Goal: Transaction & Acquisition: Purchase product/service

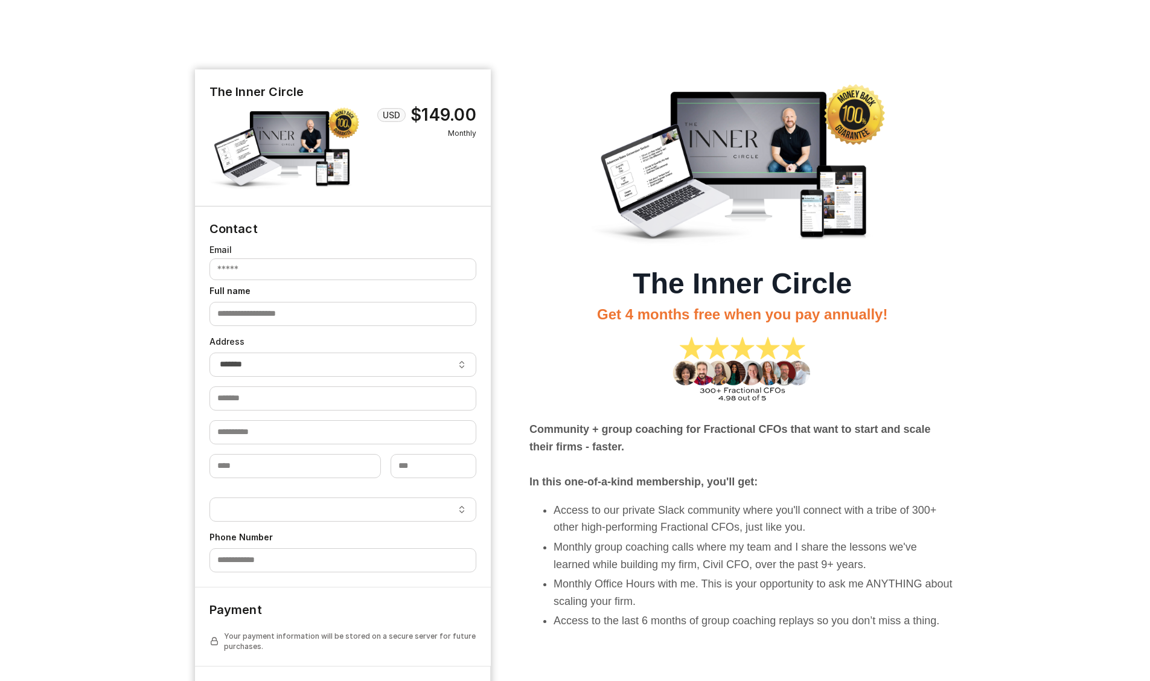
select select "**"
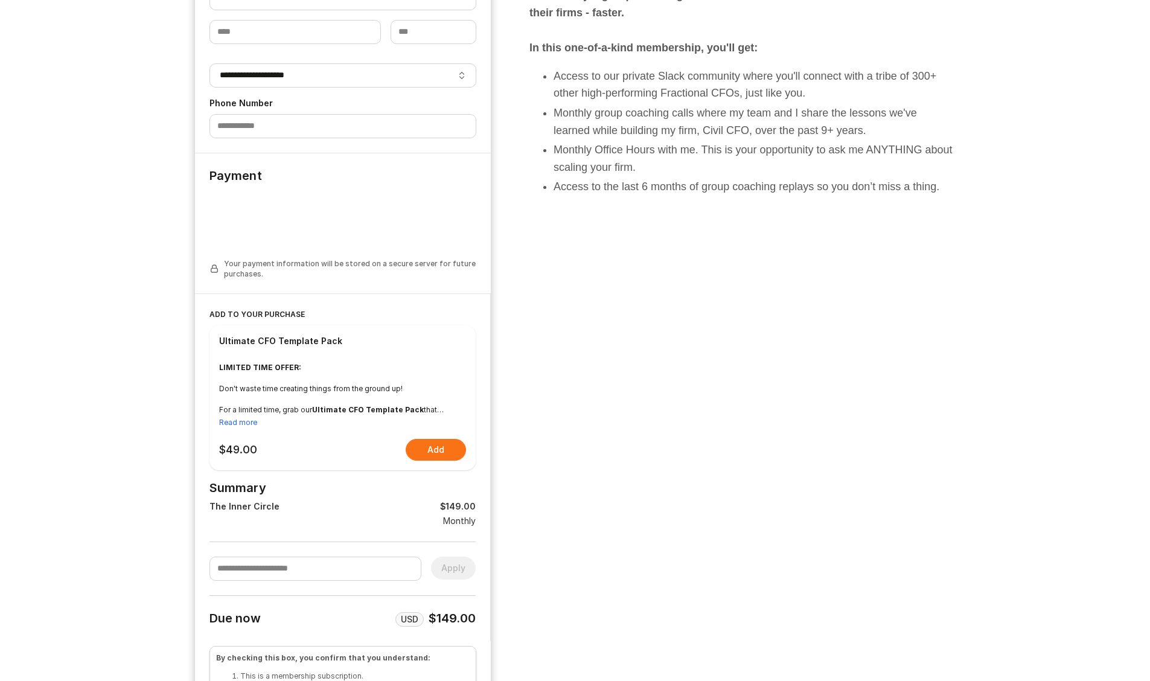
scroll to position [539, 0]
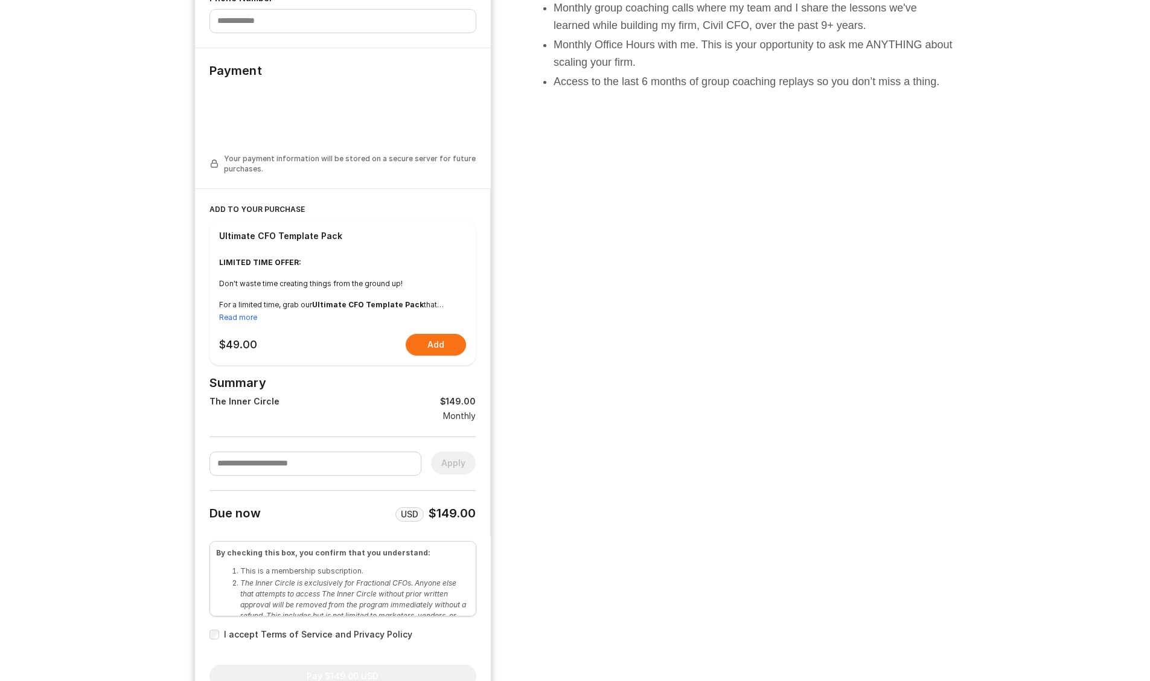
click at [289, 238] on div "Ultimate CFO Template Pack" at bounding box center [280, 236] width 123 height 12
click at [306, 238] on div "Ultimate CFO Template Pack" at bounding box center [280, 236] width 123 height 12
click at [264, 267] on p "LIMITED TIME OFFER:" at bounding box center [343, 262] width 248 height 11
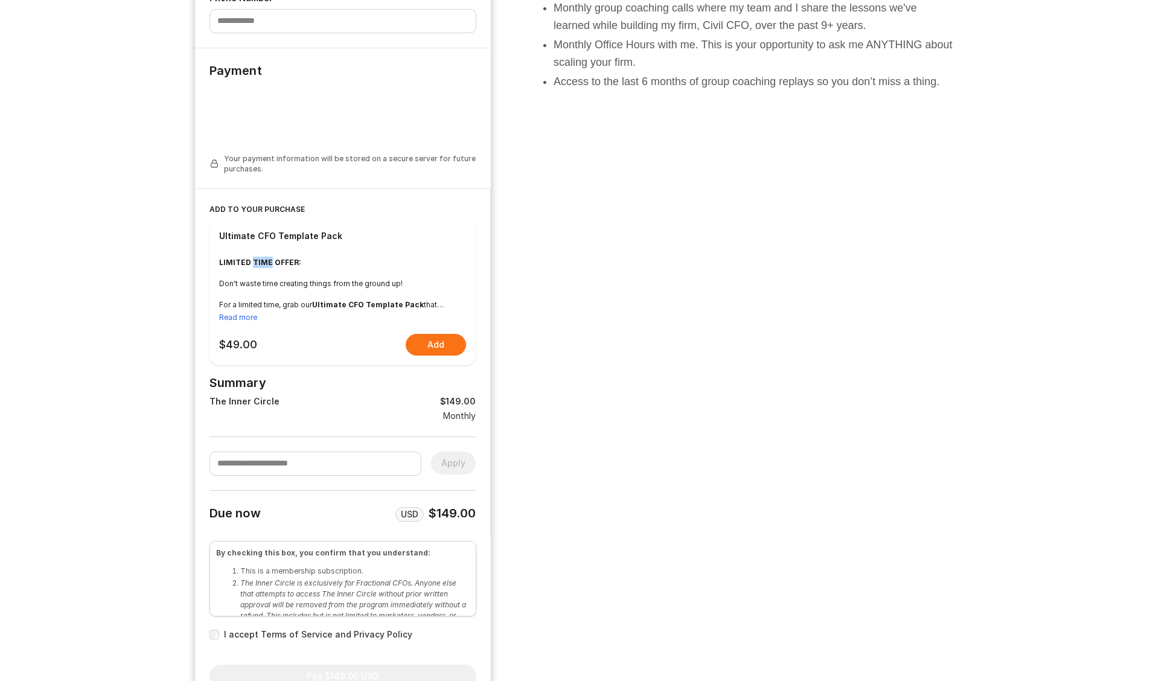
click at [264, 267] on p "LIMITED TIME OFFER:" at bounding box center [343, 262] width 248 height 11
click at [277, 278] on p "Don't waste time creating things from the ground up!" at bounding box center [343, 283] width 248 height 11
click at [242, 321] on button "Read more" at bounding box center [238, 317] width 38 height 11
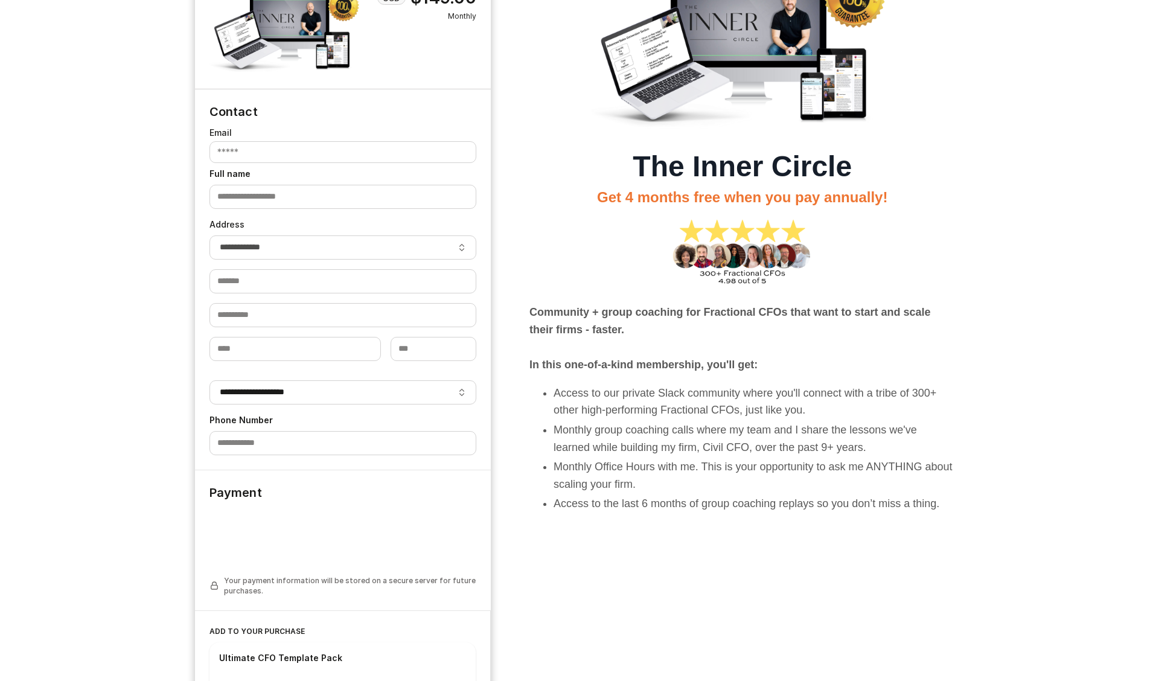
scroll to position [0, 0]
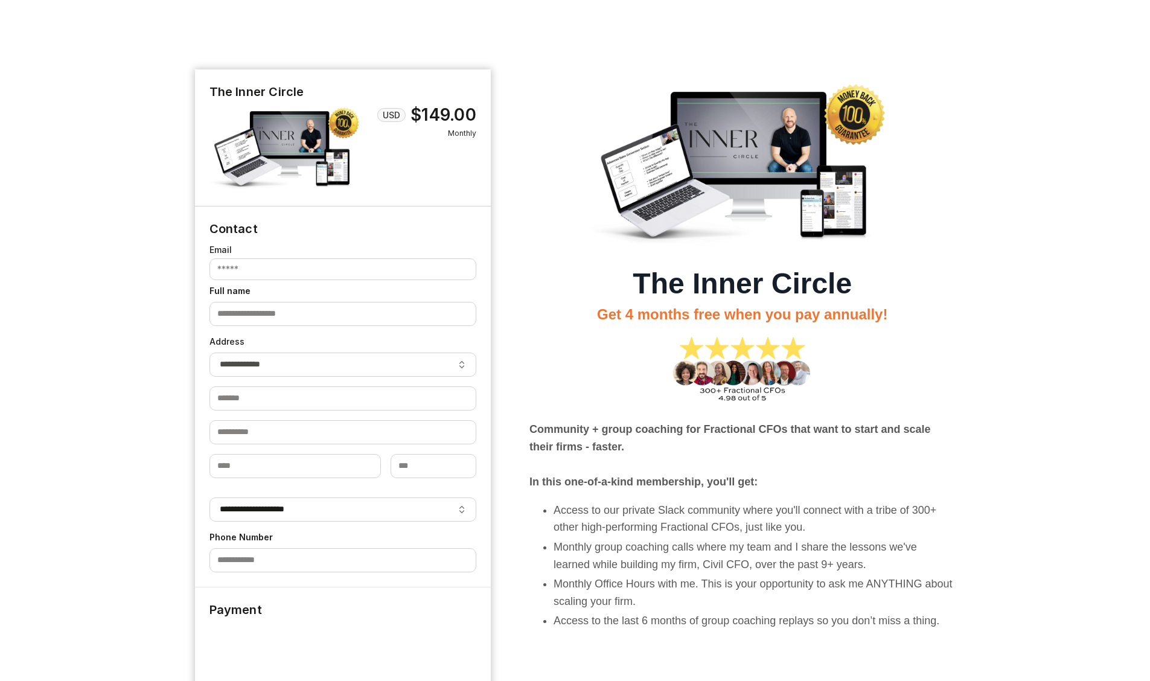
click at [275, 153] on img at bounding box center [287, 147] width 155 height 87
click at [612, 182] on img at bounding box center [743, 164] width 302 height 170
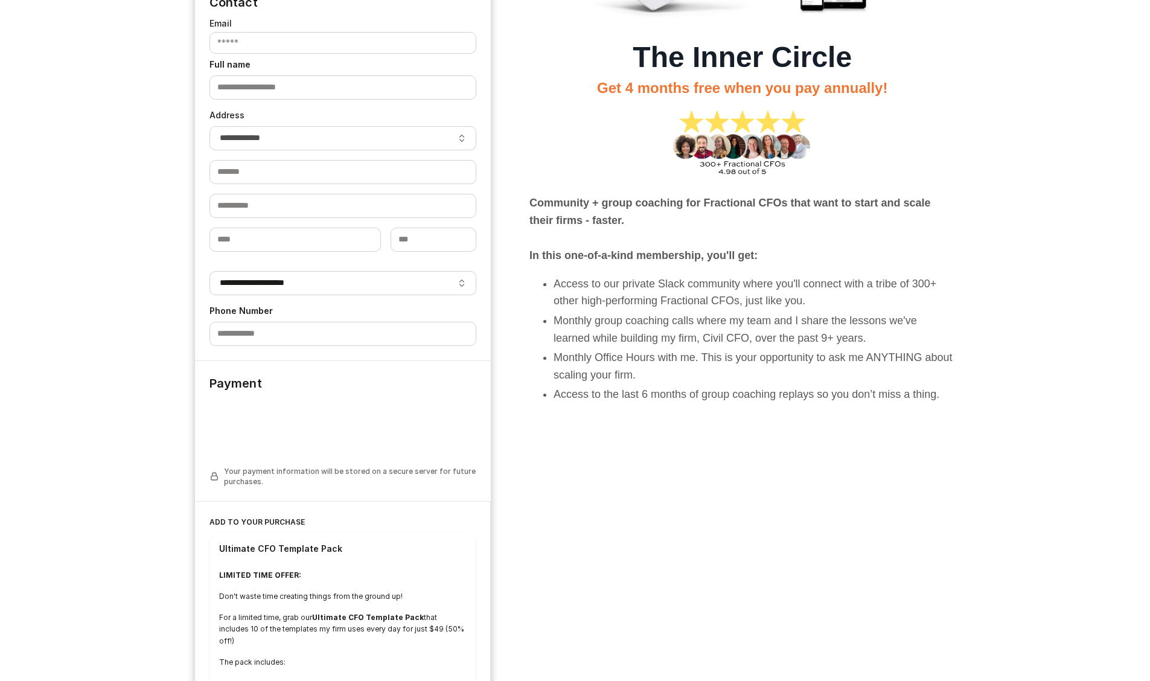
scroll to position [246, 0]
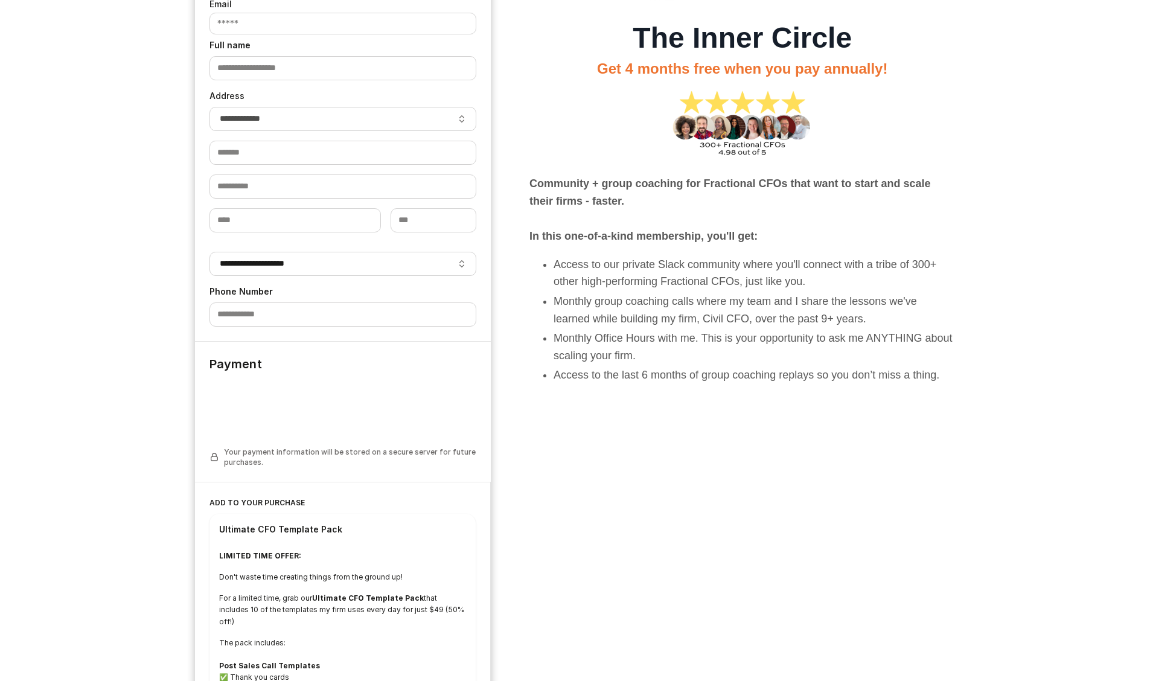
click at [731, 182] on b "Community + group coaching for Fractional CFOs that want to start and scale the…" at bounding box center [731, 193] width 402 height 30
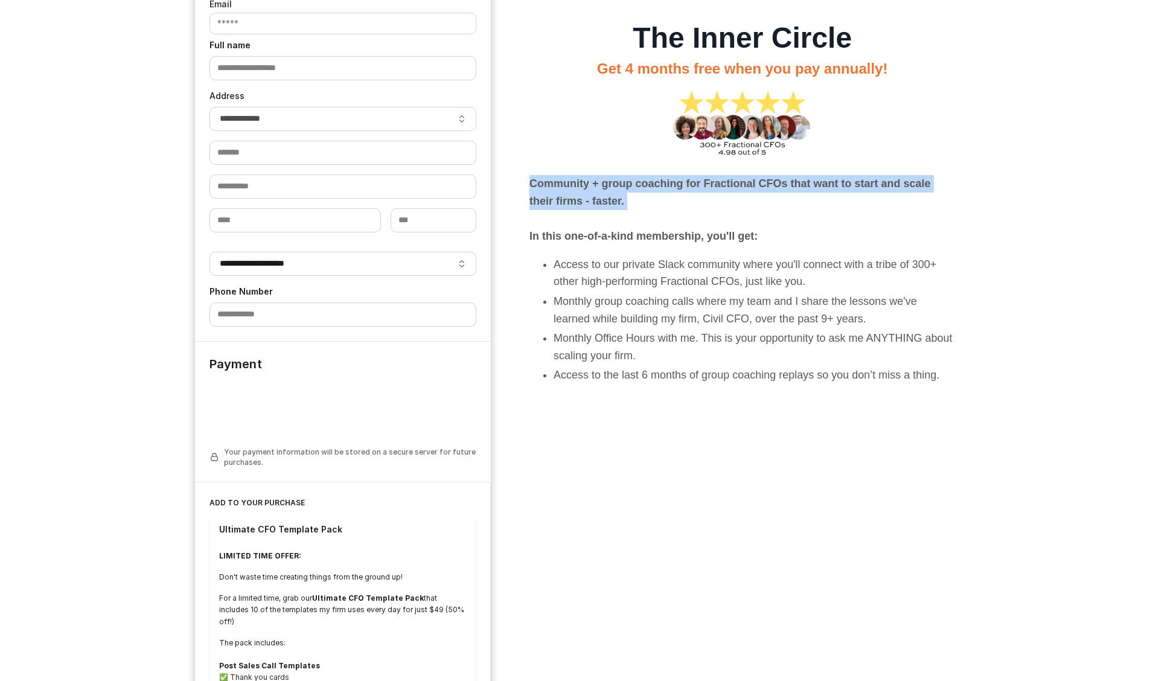
click at [731, 182] on b "Community + group coaching for Fractional CFOs that want to start and scale the…" at bounding box center [731, 193] width 402 height 30
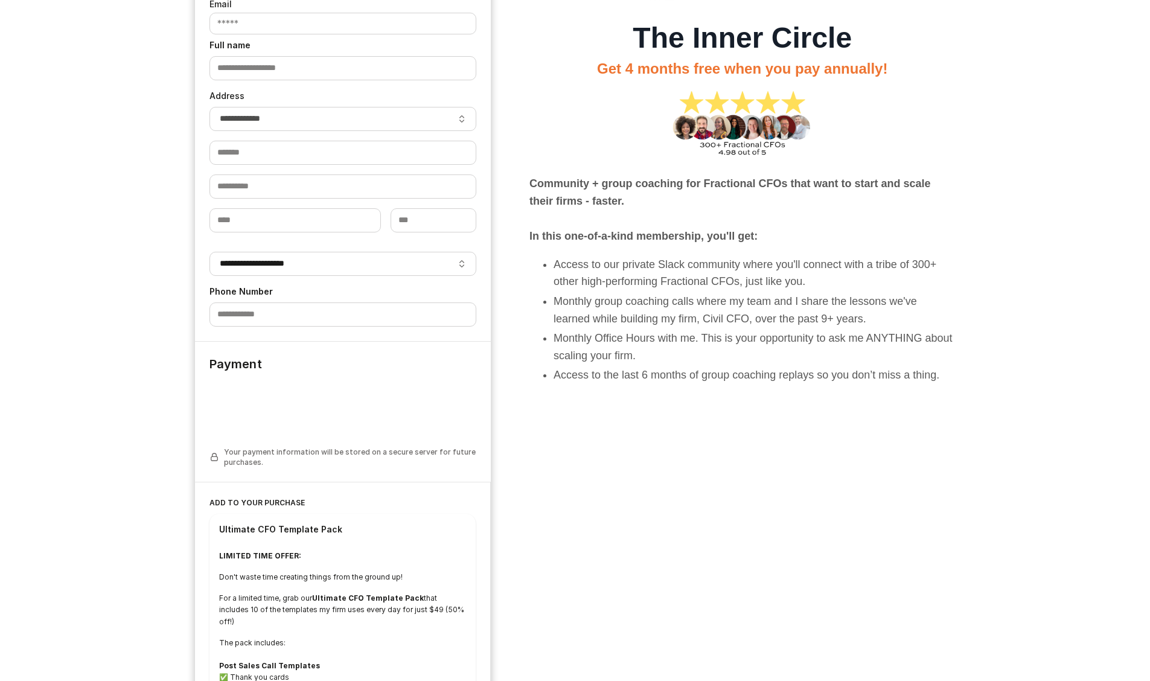
click at [720, 196] on p "Community + group coaching for Fractional CFOs that want to start and scale the…" at bounding box center [743, 209] width 426 height 69
click at [666, 249] on div "Community + group coaching for Fractional CFOs that want to start and scale the…" at bounding box center [743, 233] width 426 height 301
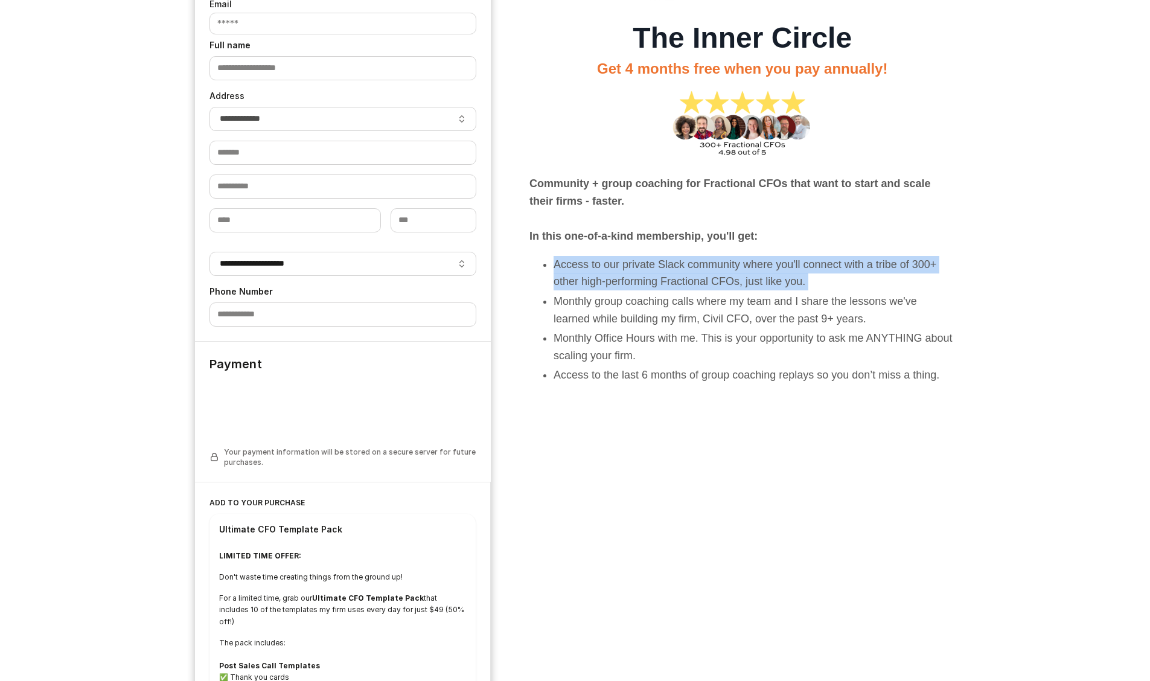
click at [666, 249] on div "Community + group coaching for Fractional CFOs that want to start and scale the…" at bounding box center [743, 233] width 426 height 301
click at [692, 249] on div "Community + group coaching for Fractional CFOs that want to start and scale the…" at bounding box center [743, 233] width 426 height 301
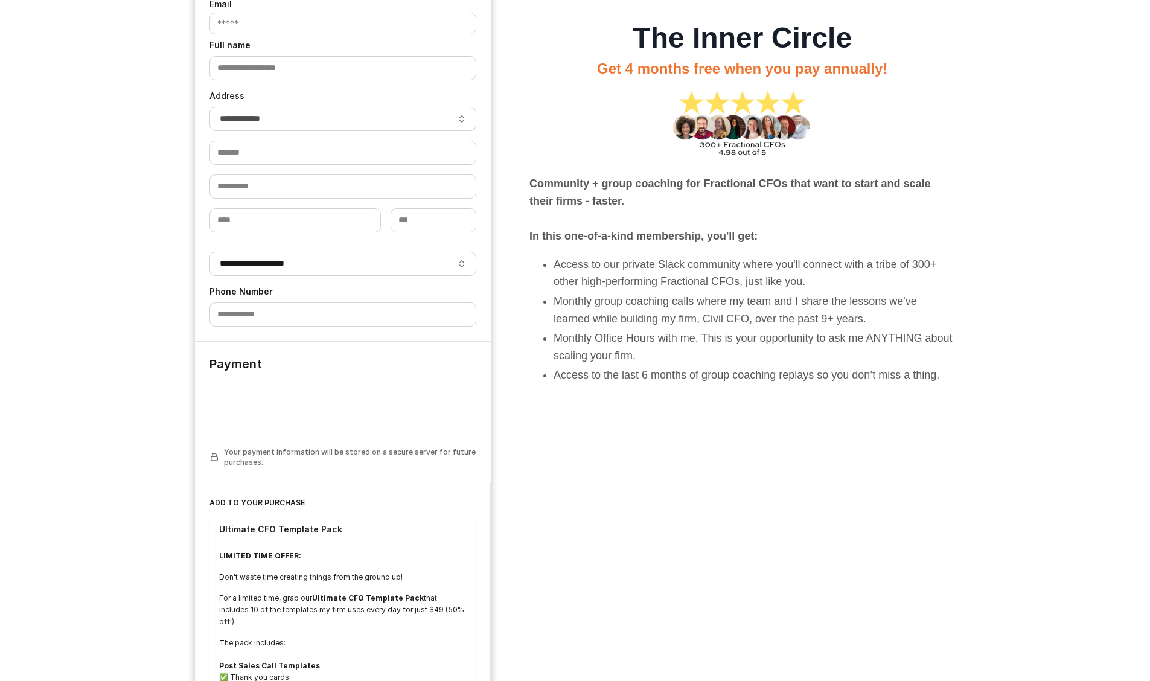
scroll to position [0, 0]
